Goal: Obtain resource: Download file/media

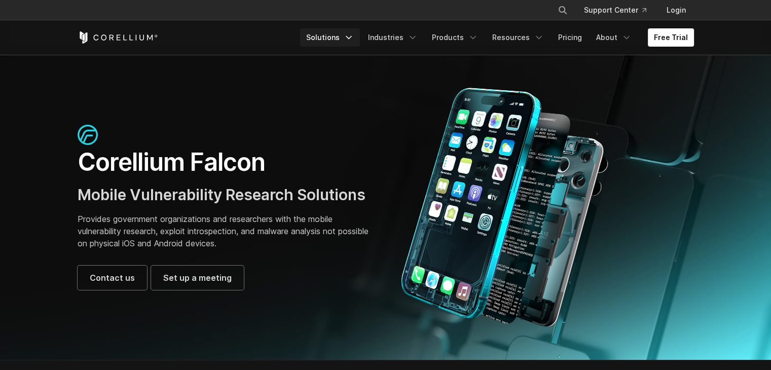
click at [354, 35] on icon "Navigation Menu" at bounding box center [349, 37] width 10 height 10
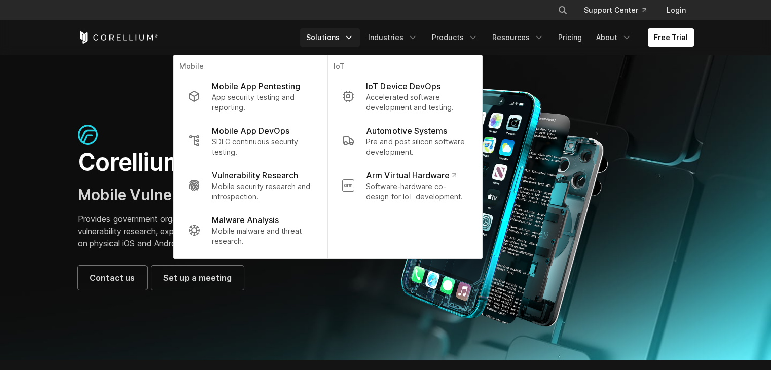
click at [130, 124] on div "Corellium Falcon Mobile Vulnerability Research Solutions Provides government or…" at bounding box center [385, 207] width 637 height 240
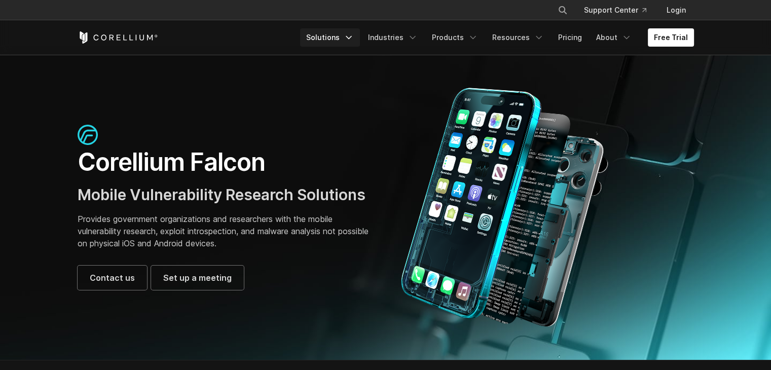
click at [351, 33] on link "Solutions" at bounding box center [330, 37] width 60 height 18
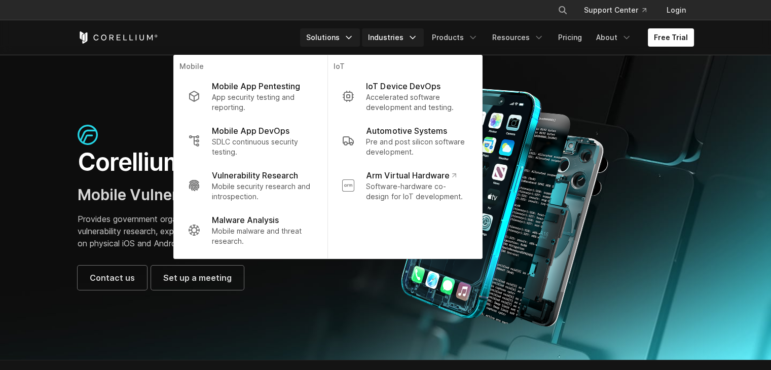
click at [415, 35] on icon "Navigation Menu" at bounding box center [413, 37] width 10 height 10
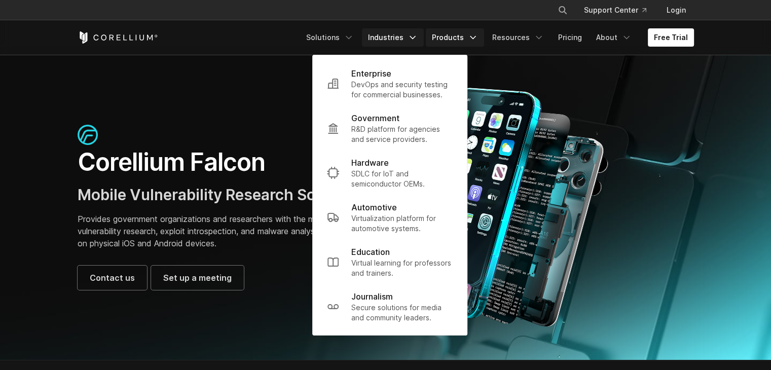
click at [465, 37] on link "Products" at bounding box center [455, 37] width 58 height 18
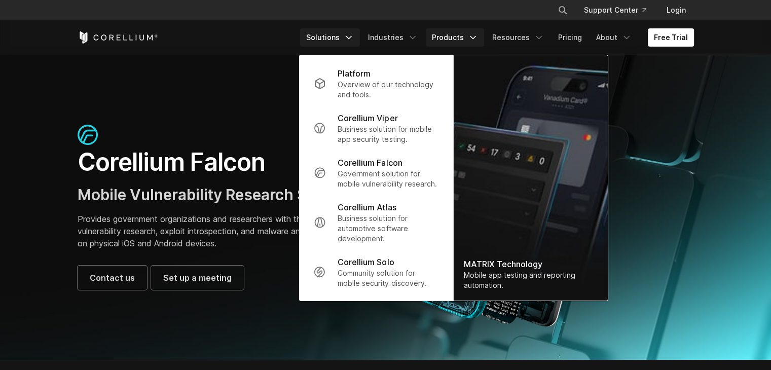
click at [347, 33] on link "Solutions" at bounding box center [330, 37] width 60 height 18
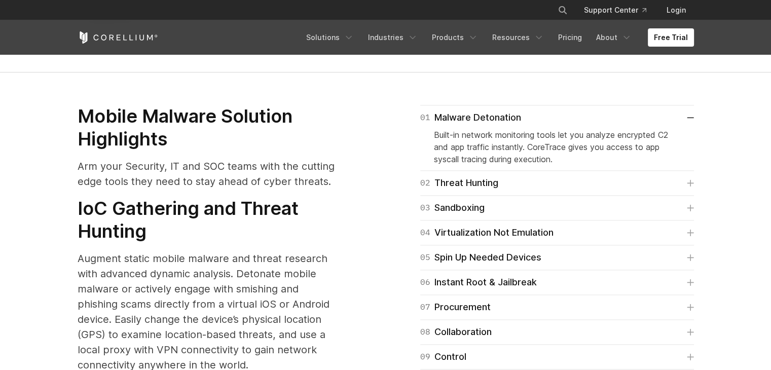
scroll to position [1235, 0]
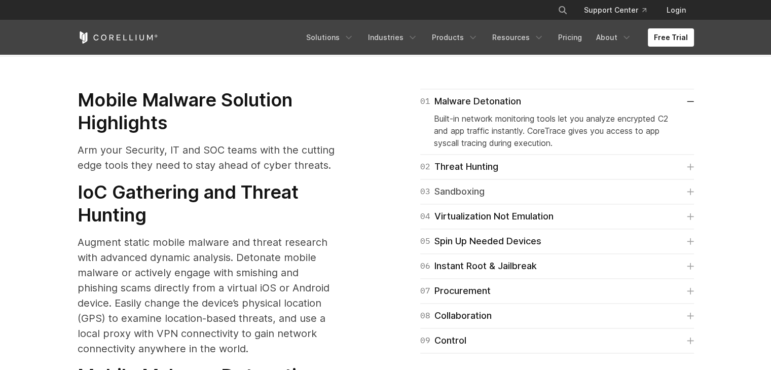
click at [689, 188] on icon at bounding box center [690, 191] width 7 height 7
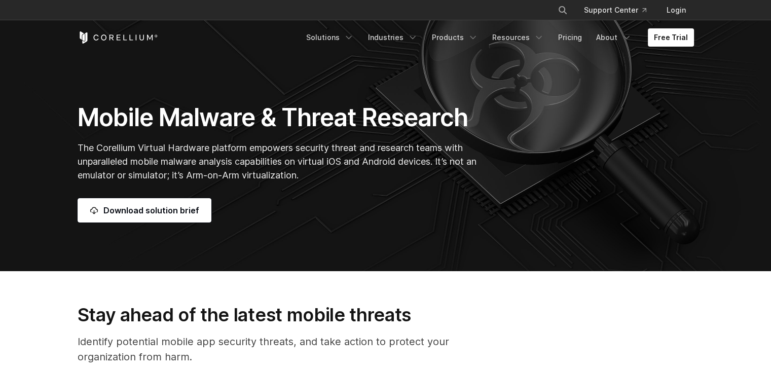
scroll to position [66, 0]
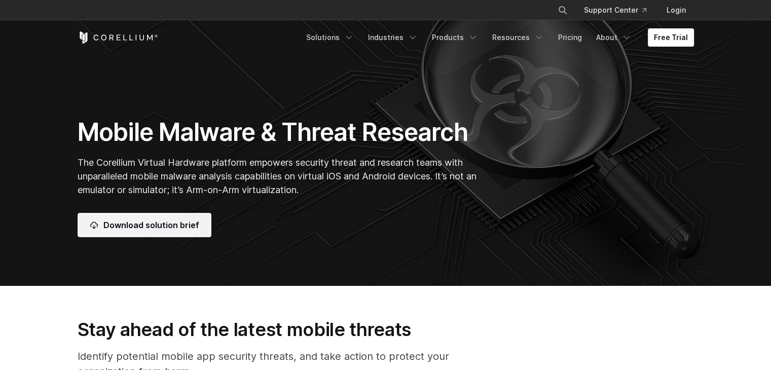
click at [128, 234] on link "Download solution brief" at bounding box center [145, 225] width 134 height 24
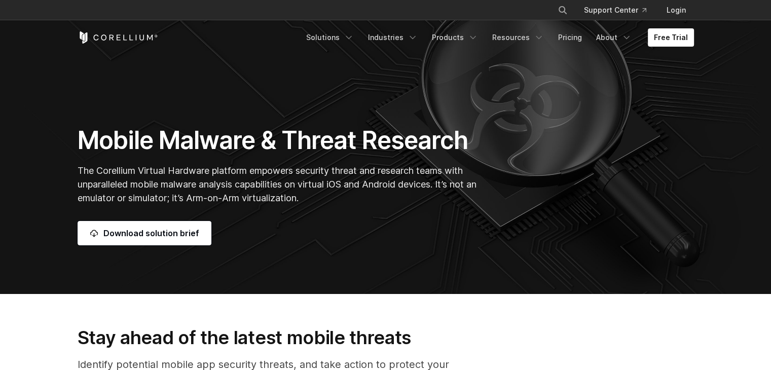
scroll to position [74, 0]
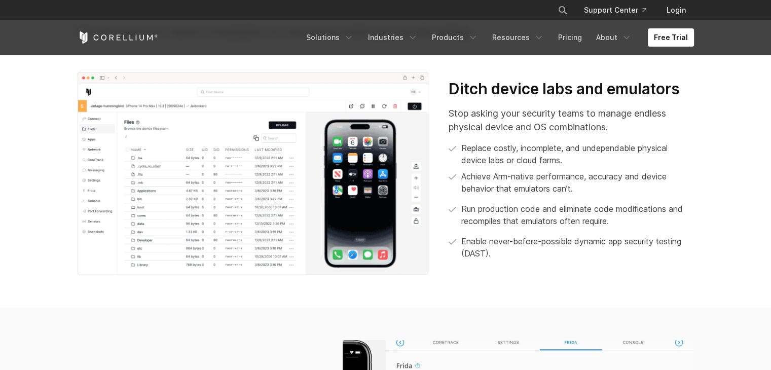
scroll to position [395, 0]
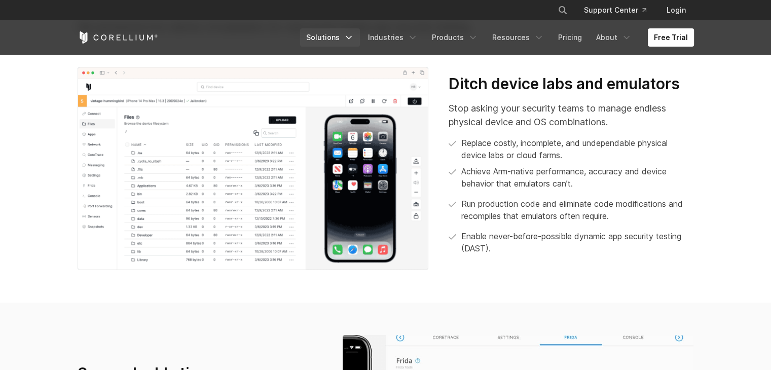
click at [354, 35] on icon "Navigation Menu" at bounding box center [349, 37] width 10 height 10
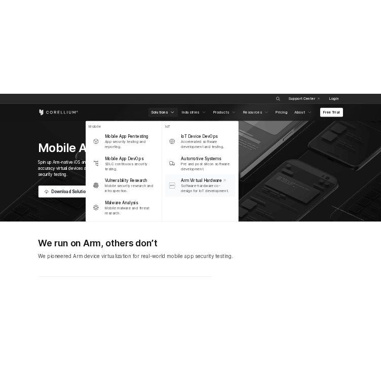
scroll to position [64, 0]
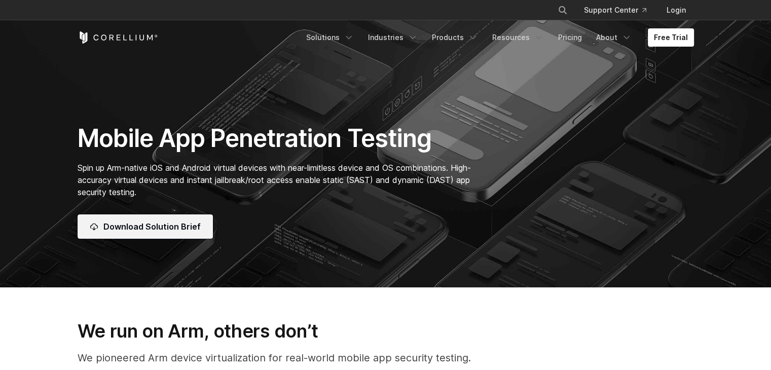
click at [146, 226] on span "Download Solution Brief" at bounding box center [151, 226] width 97 height 12
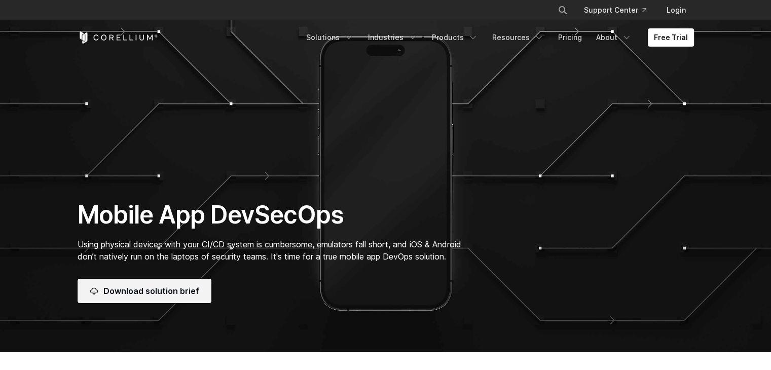
click at [154, 298] on link "Download solution brief" at bounding box center [145, 291] width 134 height 24
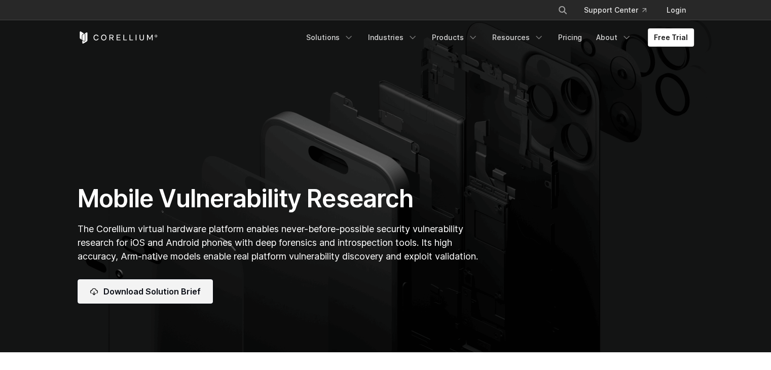
click at [166, 302] on link "Download Solution Brief" at bounding box center [145, 291] width 135 height 24
